Goal: Information Seeking & Learning: Check status

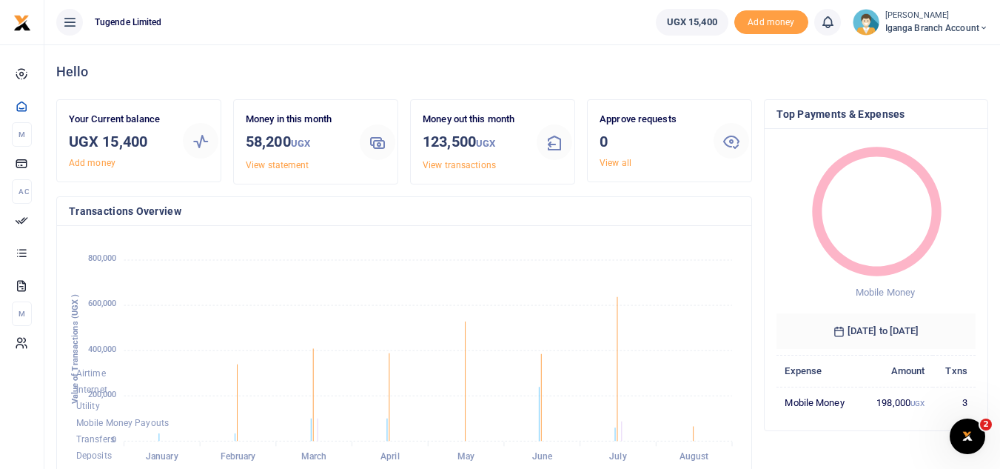
click at [974, 27] on span "Iganga Branch Account" at bounding box center [936, 27] width 103 height 13
click at [931, 56] on link "Switch accounts" at bounding box center [931, 54] width 117 height 21
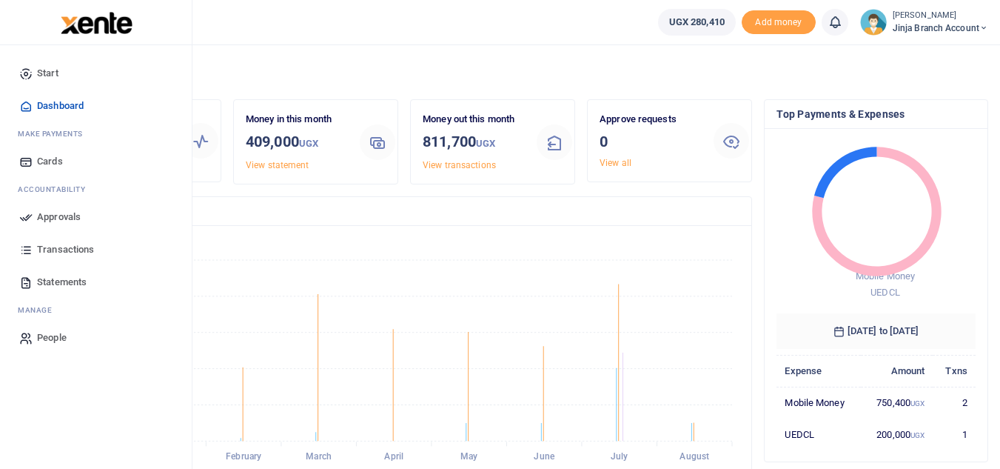
click at [81, 278] on span "Statements" at bounding box center [62, 282] width 50 height 15
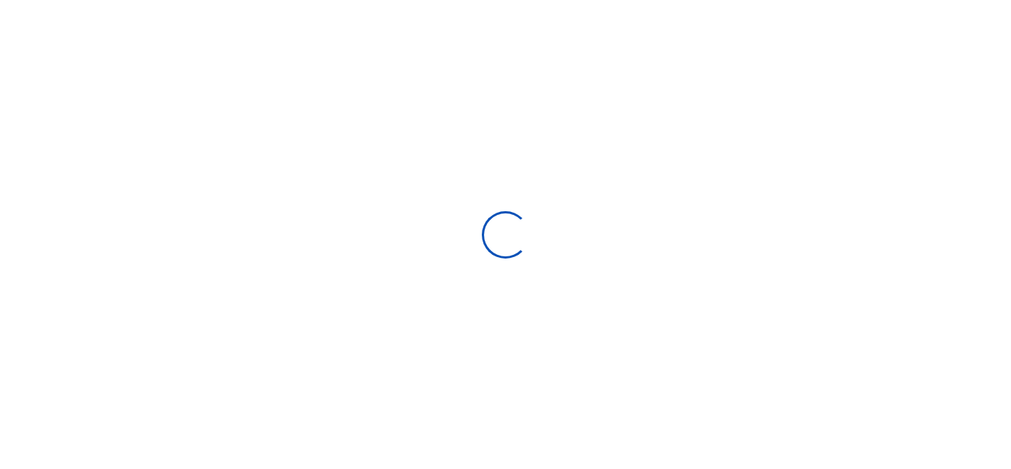
select select "ALL"
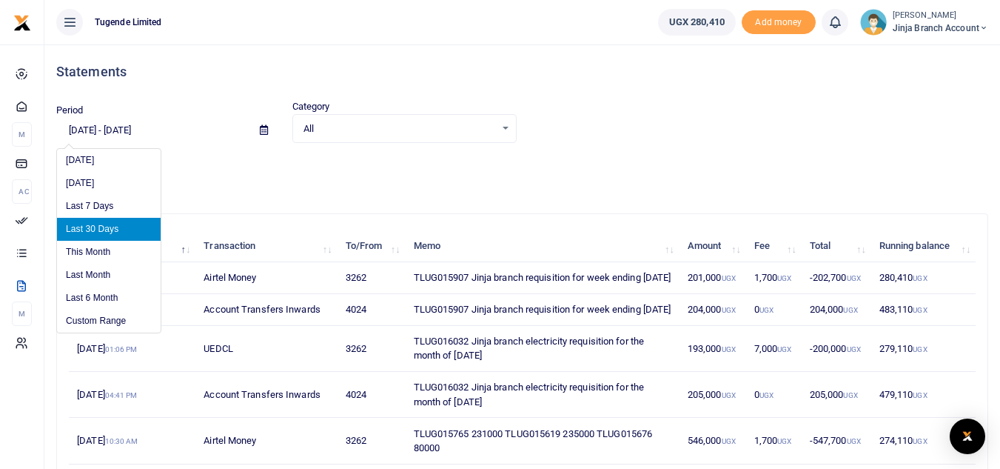
click at [117, 134] on input "[DATE] - [DATE]" at bounding box center [152, 130] width 192 height 25
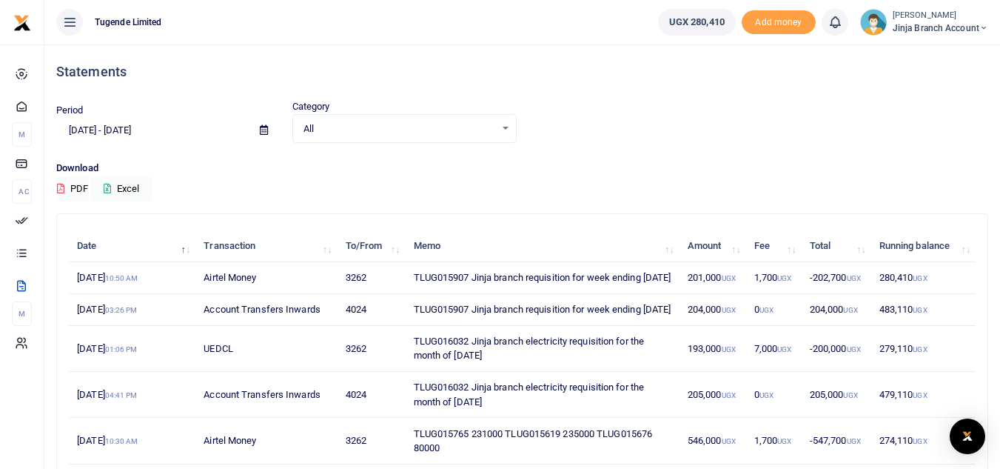
click at [267, 130] on icon at bounding box center [264, 130] width 8 height 10
click at [261, 126] on icon at bounding box center [264, 130] width 8 height 10
click at [269, 132] on span at bounding box center [263, 130] width 33 height 25
click at [263, 127] on icon at bounding box center [264, 130] width 8 height 10
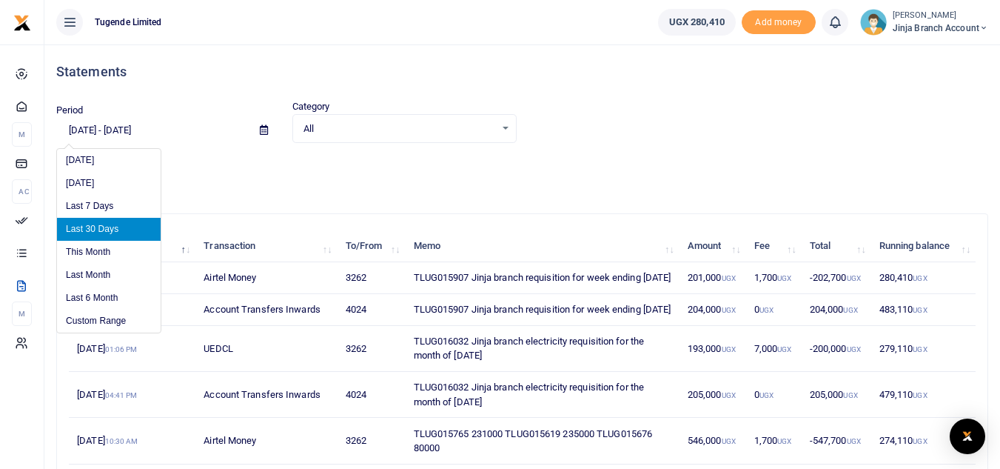
click at [240, 162] on p "Download" at bounding box center [522, 169] width 932 height 16
click at [126, 129] on input "[DATE] - [DATE]" at bounding box center [152, 130] width 192 height 25
click at [119, 324] on li "Custom Range" at bounding box center [109, 320] width 104 height 23
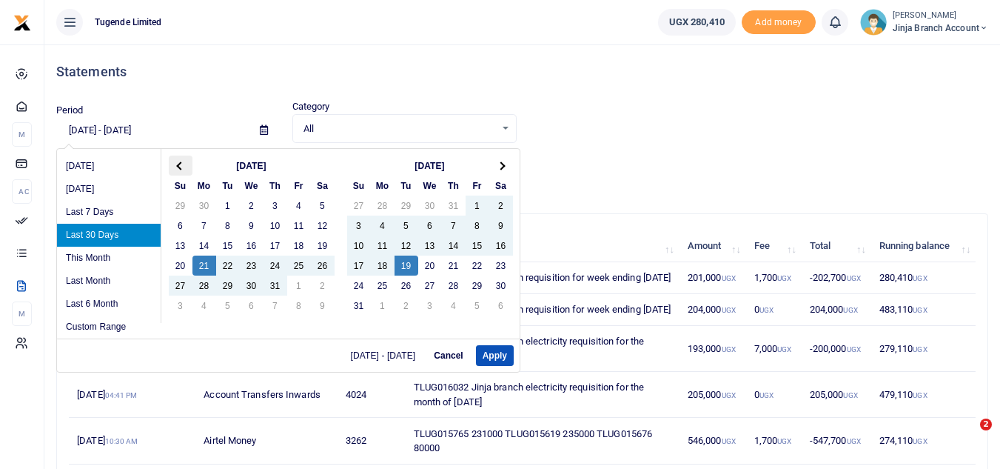
click at [182, 165] on span at bounding box center [180, 165] width 8 height 8
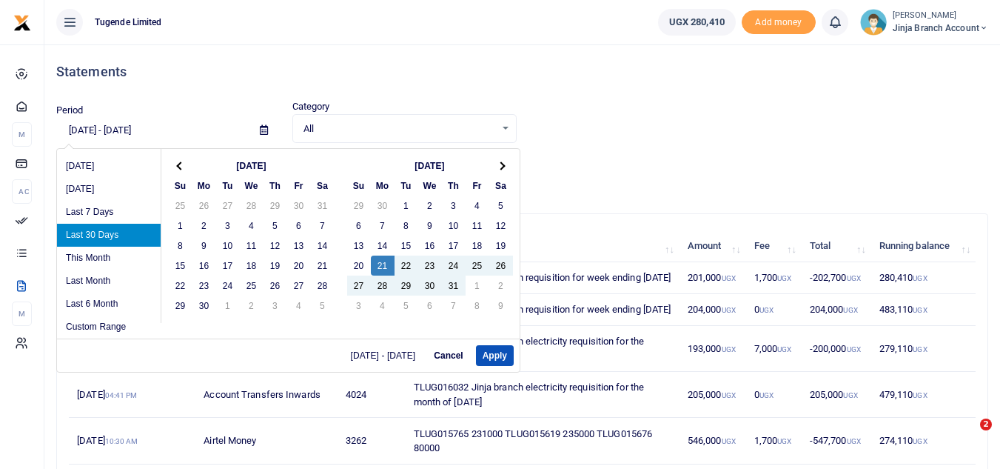
click at [182, 165] on span at bounding box center [180, 165] width 8 height 8
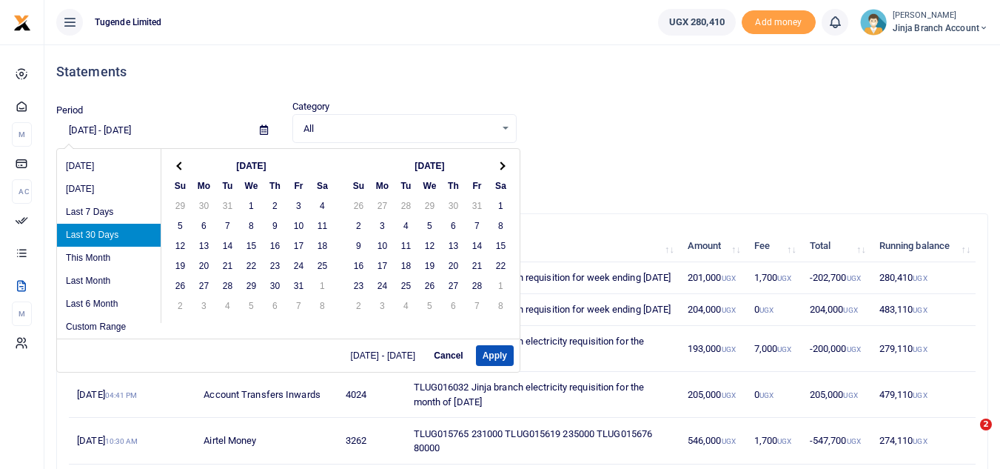
click at [182, 165] on span at bounding box center [180, 165] width 8 height 8
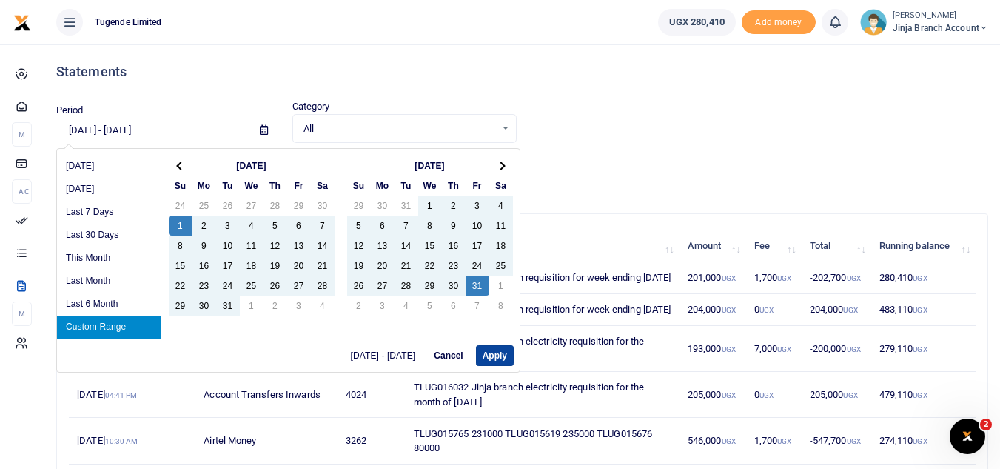
click at [486, 350] on button "Apply" at bounding box center [495, 355] width 38 height 21
type input "[DATE] - [DATE]"
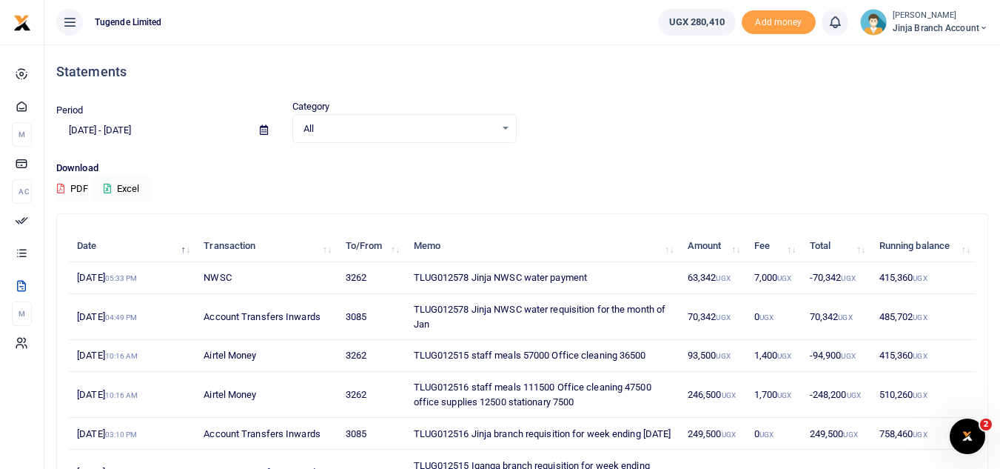
click at [107, 126] on input "[DATE] - [DATE]" at bounding box center [152, 130] width 192 height 25
click at [678, 155] on div "Period [DATE] - [DATE] Category All Select an option... All Credit Debit Transa…" at bounding box center [522, 129] width 944 height 61
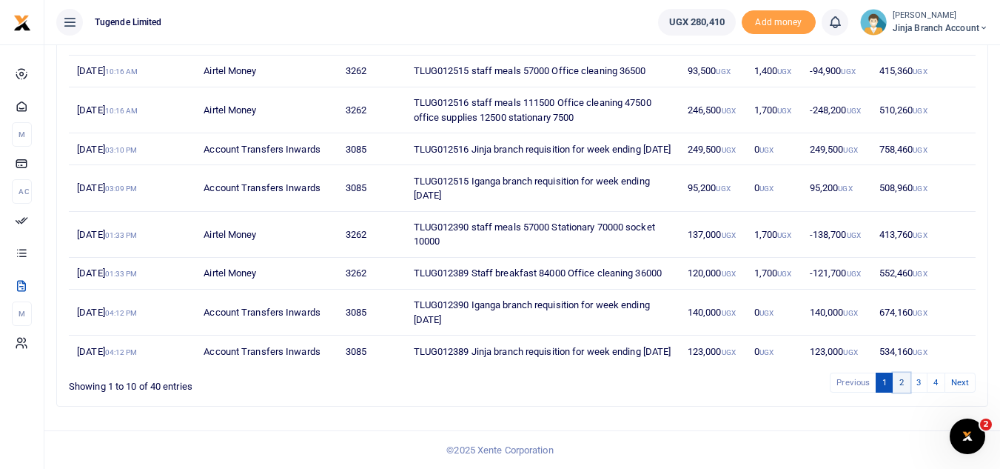
click at [900, 381] on link "2" at bounding box center [902, 382] width 18 height 20
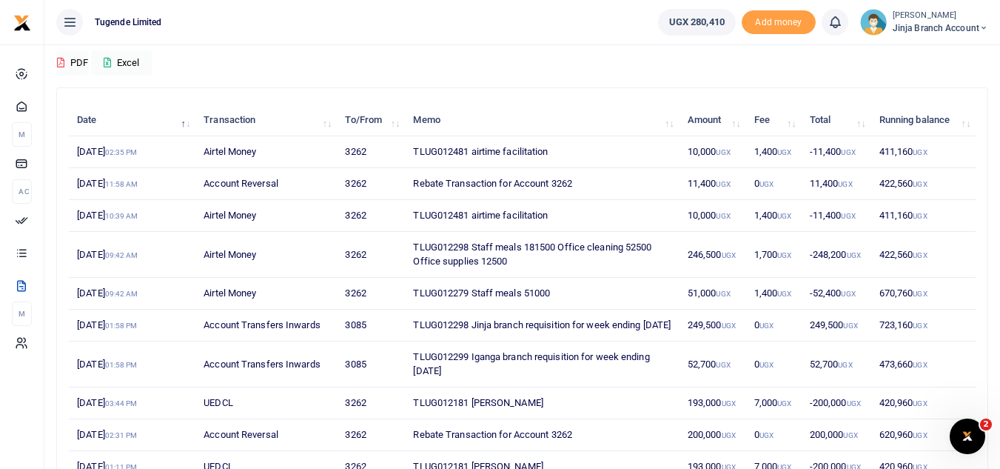
scroll to position [255, 0]
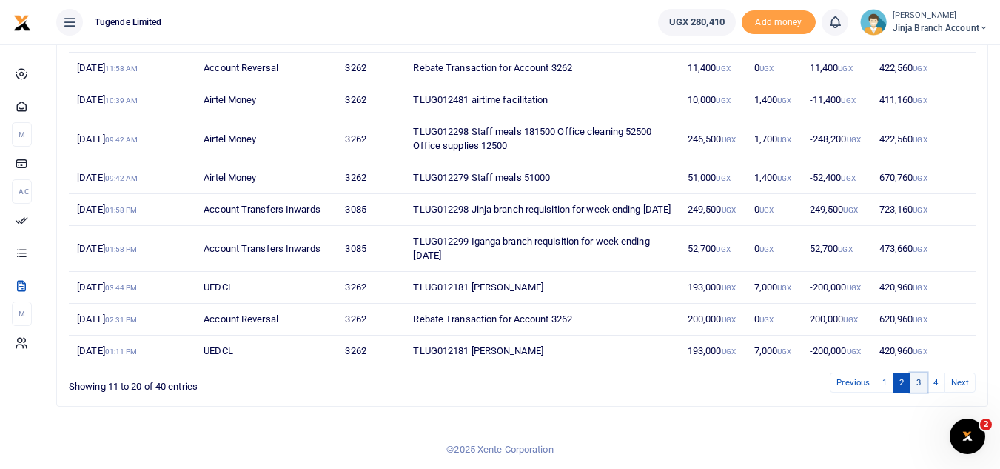
click at [920, 387] on link "3" at bounding box center [919, 382] width 18 height 20
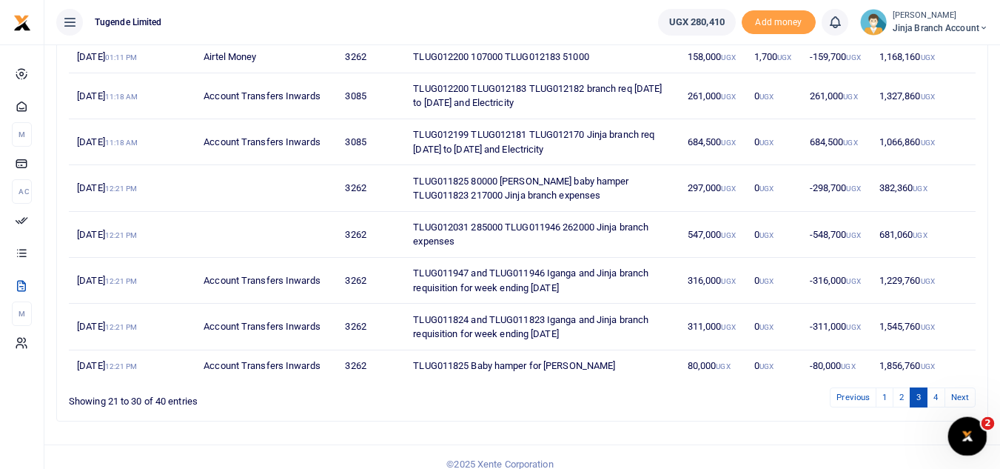
scroll to position [299, 0]
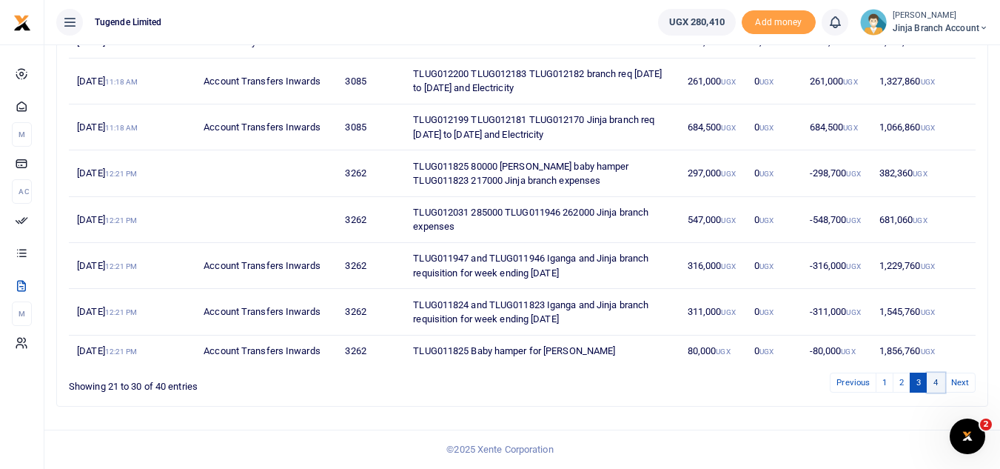
click at [939, 385] on link "4" at bounding box center [936, 382] width 18 height 20
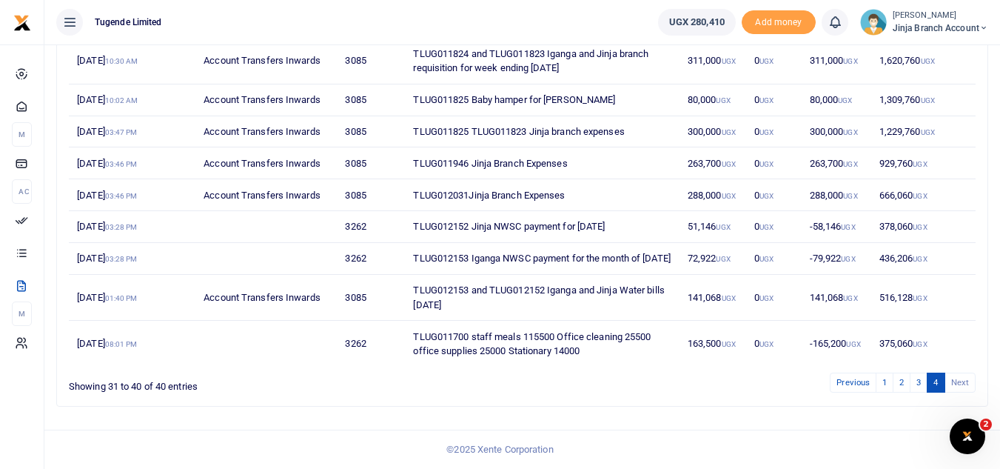
scroll to position [284, 0]
drag, startPoint x: 466, startPoint y: 242, endPoint x: 446, endPoint y: 252, distance: 22.2
click at [433, 247] on td "TLUG012153 Iganga NWSC payment for the month of [DATE]" at bounding box center [542, 259] width 274 height 32
drag, startPoint x: 469, startPoint y: 244, endPoint x: 412, endPoint y: 237, distance: 57.4
click at [412, 243] on td "TLUG012153 Iganga NWSC payment for the month of [DATE]" at bounding box center [542, 259] width 274 height 32
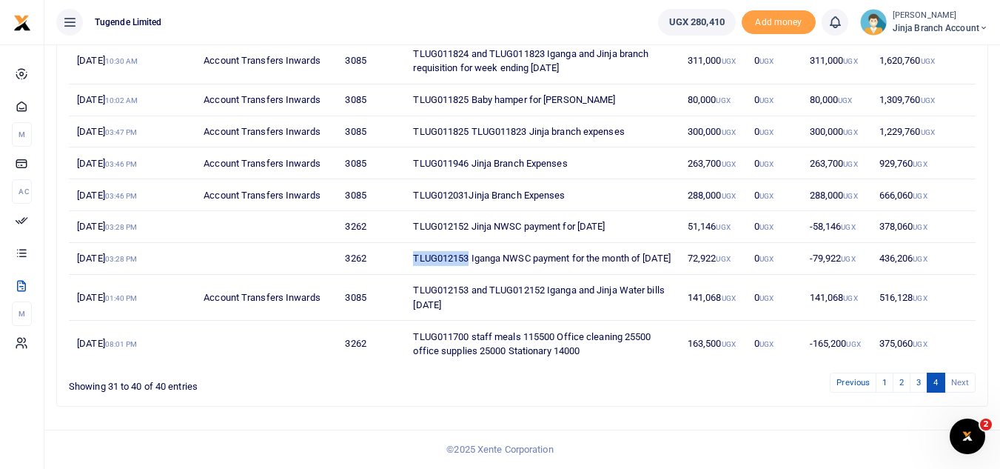
copy td "TLUG012153"
